Goal: Find specific page/section: Find specific page/section

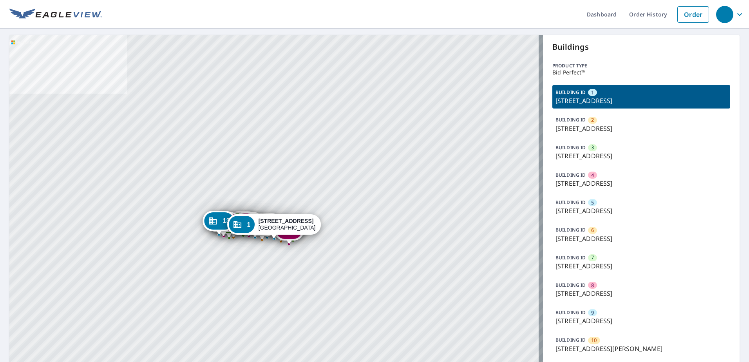
click at [610, 264] on p "[STREET_ADDRESS]" at bounding box center [641, 265] width 172 height 9
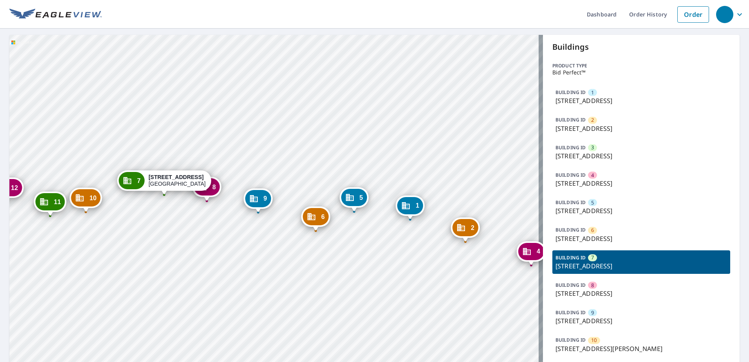
drag, startPoint x: 187, startPoint y: 234, endPoint x: 356, endPoint y: 242, distance: 168.9
click at [356, 242] on div "1 [STREET_ADDRESS] 2 [STREET_ADDRESS] 3 [STREET_ADDRESS] 4 [STREET_ADDRESS][GEO…" at bounding box center [275, 240] width 533 height 410
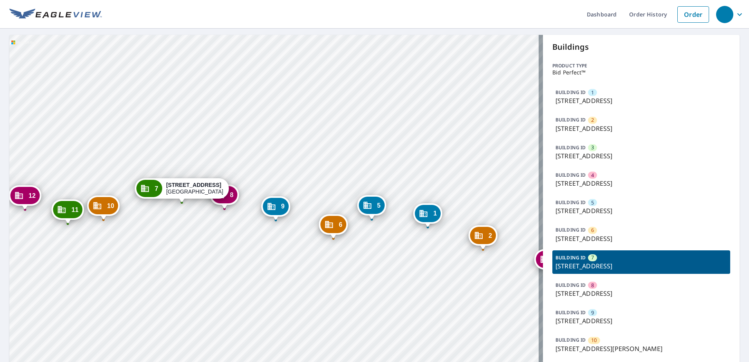
click at [591, 213] on p "[STREET_ADDRESS]" at bounding box center [641, 210] width 172 height 9
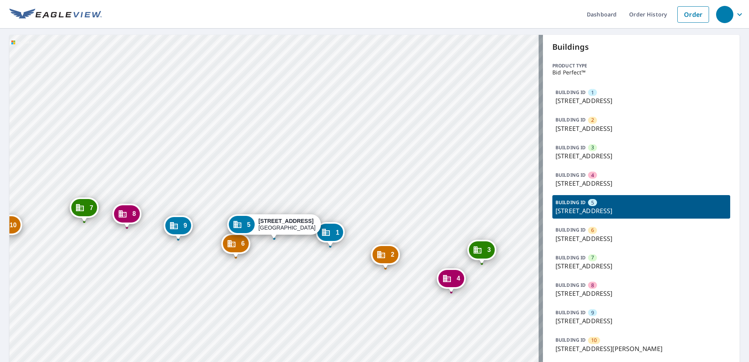
click at [238, 222] on icon "Dropped pin, building 5, Commercial property, 12189 Sugar Mill Rd Longmont, CO …" at bounding box center [237, 224] width 9 height 9
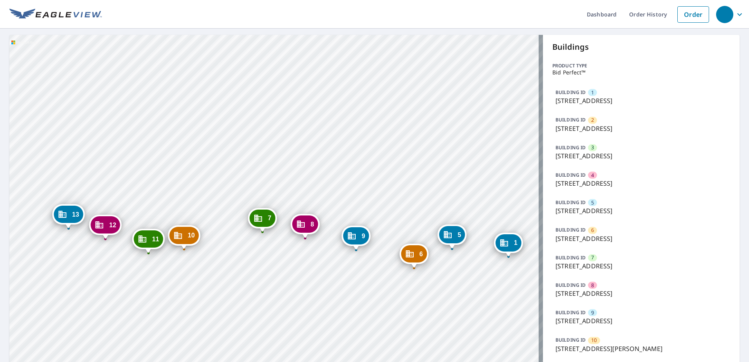
drag, startPoint x: 374, startPoint y: 223, endPoint x: 307, endPoint y: 128, distance: 116.1
click at [307, 128] on div "2 [STREET_ADDRESS] 3 [STREET_ADDRESS] 4 [STREET_ADDRESS] 5 [STREET_ADDRESS][GEO…" at bounding box center [275, 240] width 533 height 410
